Goal: Task Accomplishment & Management: Use online tool/utility

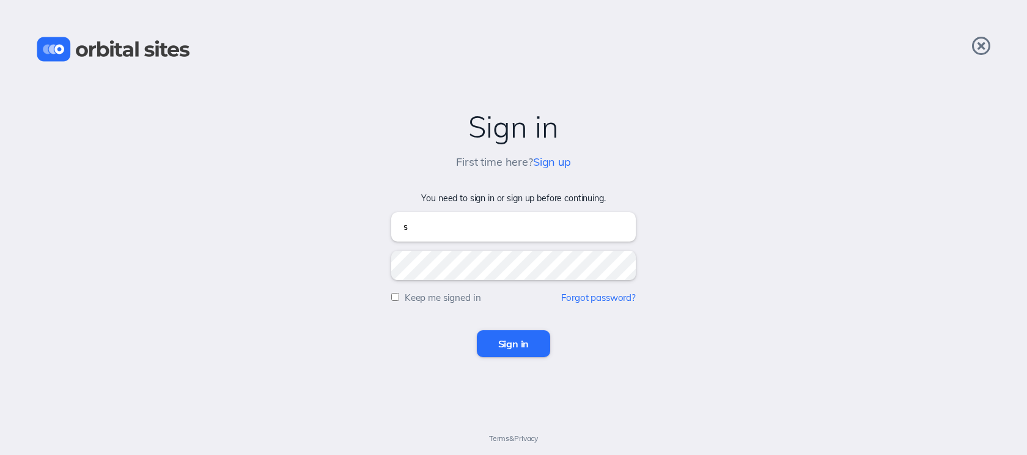
type input "sky@heightschurch.com"
click at [477, 330] on input "Sign in" at bounding box center [514, 343] width 74 height 27
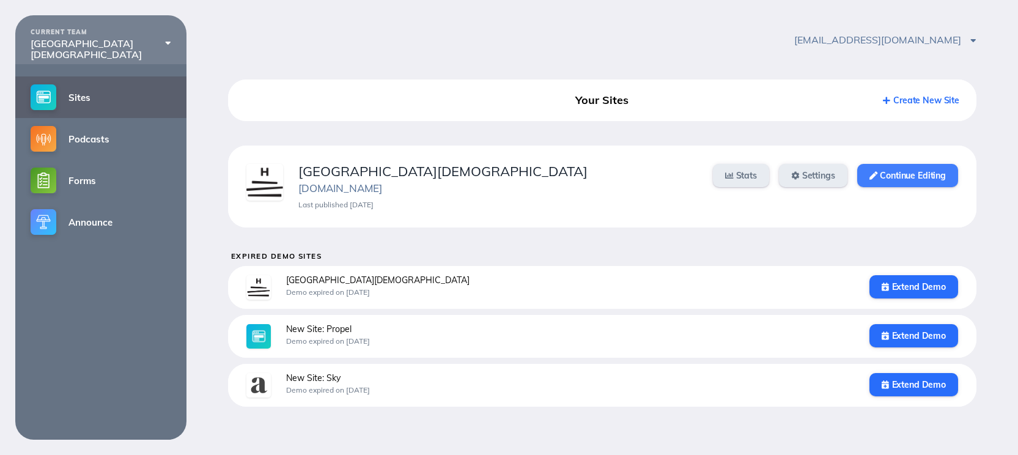
click at [923, 183] on link "Continue Editing" at bounding box center [907, 175] width 101 height 23
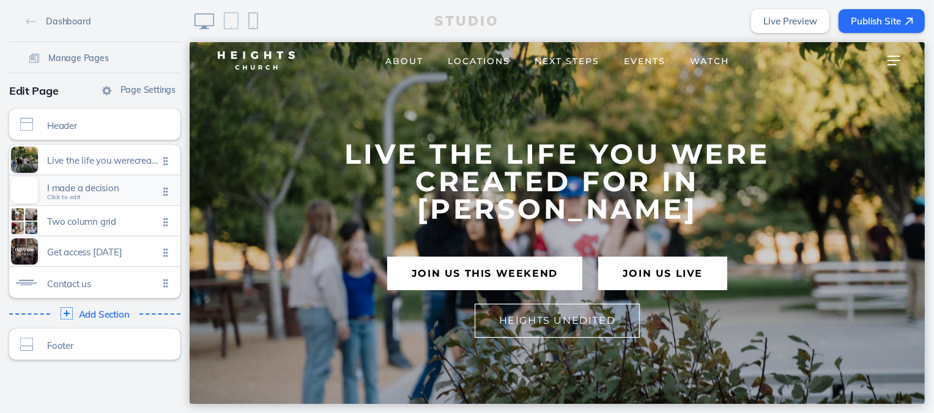
click at [102, 192] on span "I made a decision" at bounding box center [102, 188] width 111 height 10
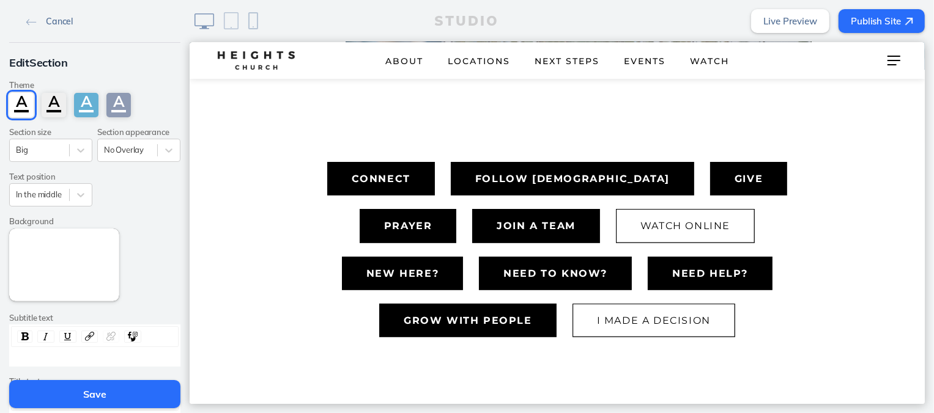
click at [51, 17] on span "Cancel" at bounding box center [59, 21] width 27 height 11
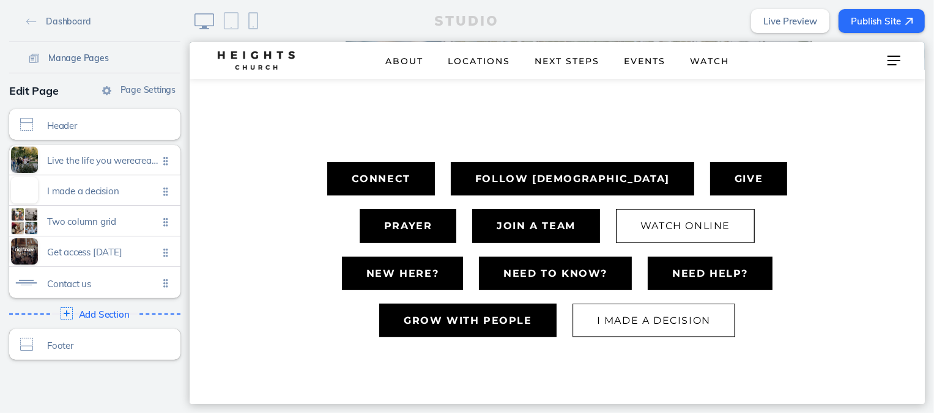
click at [77, 56] on span "Manage Pages" at bounding box center [78, 58] width 61 height 11
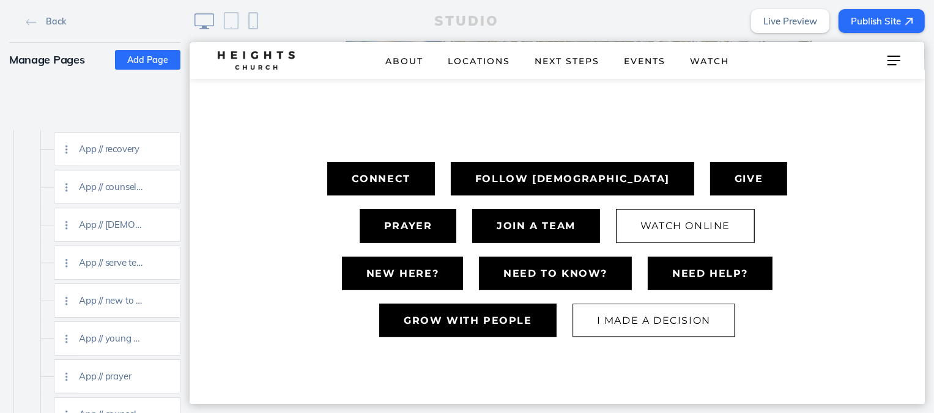
scroll to position [1991, 0]
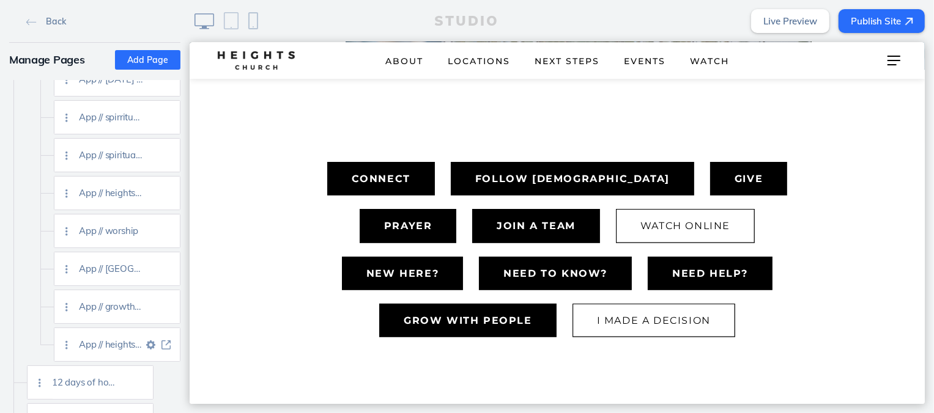
click at [164, 346] on img at bounding box center [165, 345] width 9 height 9
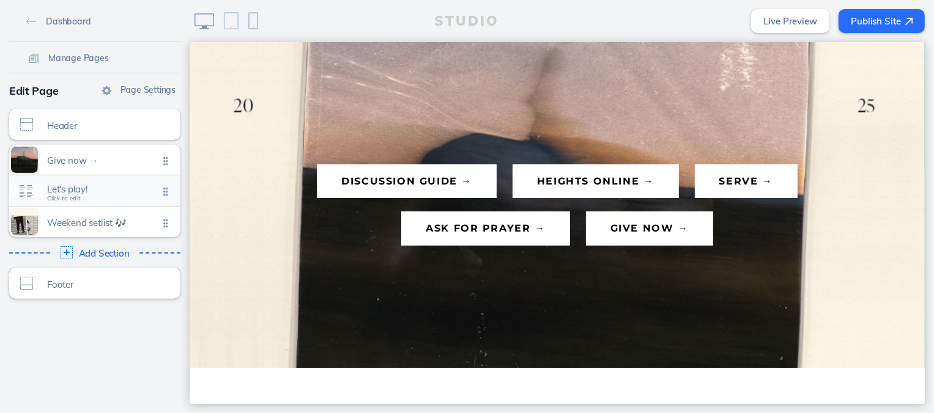
click at [120, 199] on div "Let's play! Click to edit" at bounding box center [94, 191] width 171 height 31
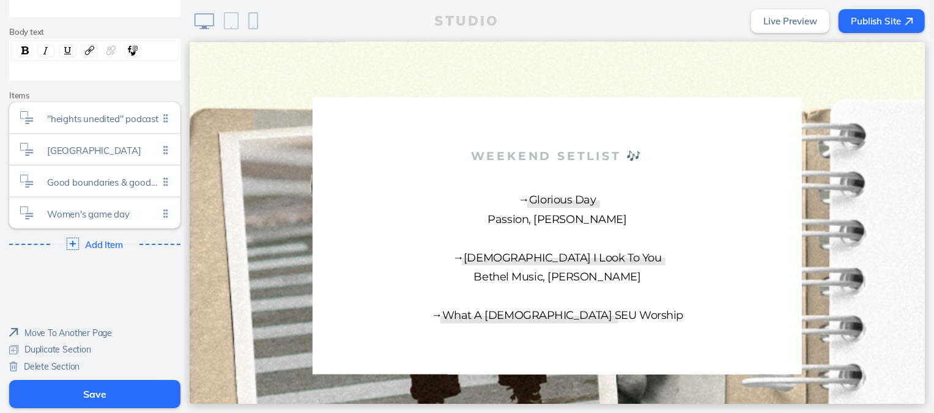
scroll to position [1174, 0]
